Goal: Navigation & Orientation: Find specific page/section

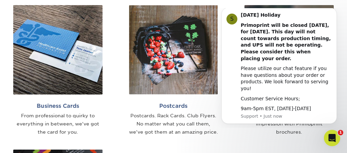
scroll to position [363, 0]
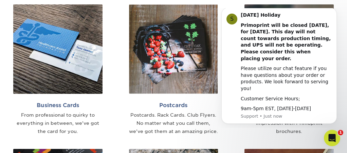
click at [113, 104] on div "Business Cards From professional to quirky to everything in between, we've got …" at bounding box center [58, 72] width 116 height 136
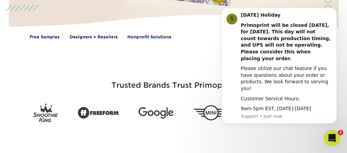
scroll to position [0, 0]
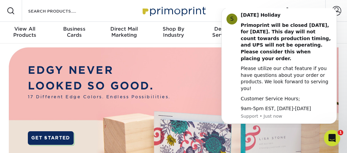
click at [245, 8] on iframe at bounding box center [279, 67] width 136 height 119
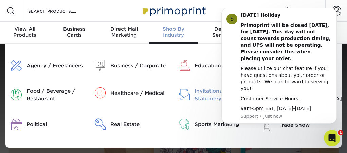
click at [184, 89] on div at bounding box center [183, 94] width 21 height 15
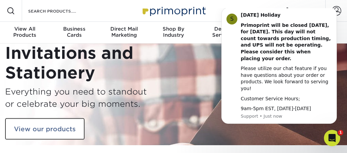
click at [257, 6] on div "Resources Menu Search Products Account SIGN IN CREATE AN ACCOUNT forgot passwor…" at bounding box center [173, 11] width 347 height 22
click at [215, 35] on body "S Labor Day Holiday Primoprint will be closed Monday, September 1st, for Labor …" at bounding box center [279, 68] width 130 height 114
click at [232, 24] on div "S" at bounding box center [231, 19] width 11 height 11
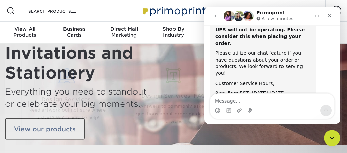
scroll to position [61, 0]
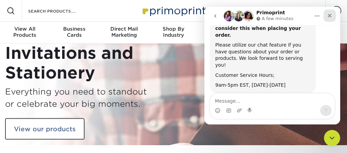
click at [330, 14] on icon "Close" at bounding box center [329, 15] width 5 height 5
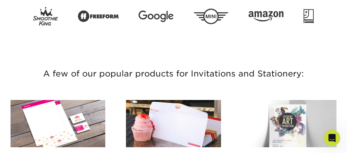
scroll to position [0, 0]
